Goal: Navigation & Orientation: Find specific page/section

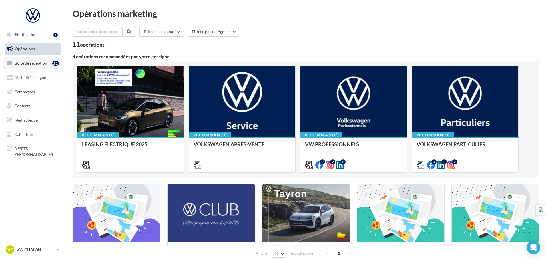
click at [31, 63] on span "Boîte de réception" at bounding box center [31, 63] width 33 height 5
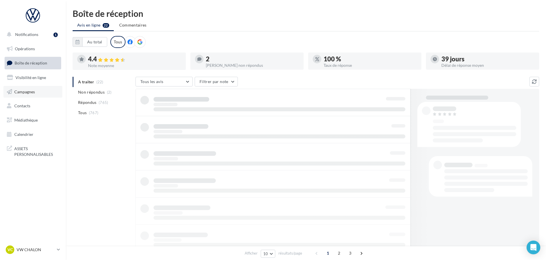
click at [33, 93] on span "Campagnes" at bounding box center [24, 91] width 21 height 5
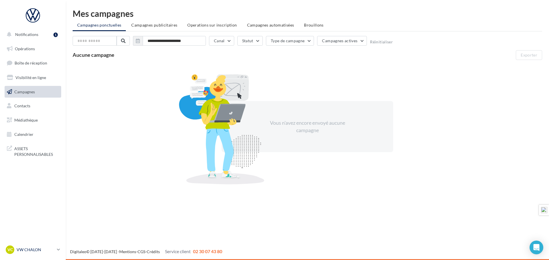
click at [28, 251] on p "VW CHALON" at bounding box center [36, 250] width 38 height 6
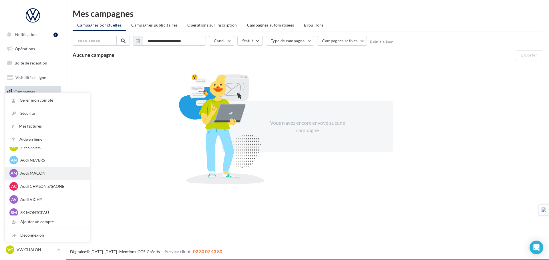
scroll to position [286, 0]
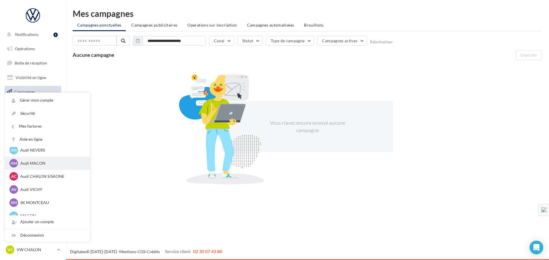
click at [41, 164] on p "Audi MACON" at bounding box center [51, 164] width 63 height 6
